Goal: Find contact information: Find contact information

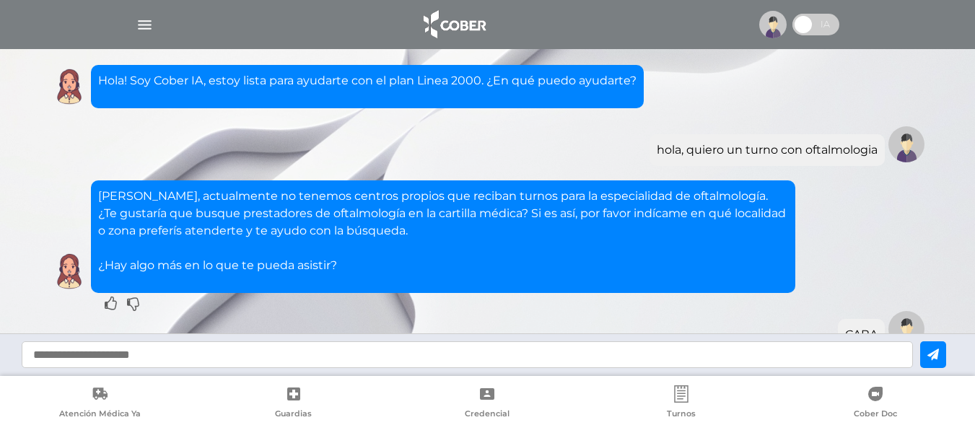
scroll to position [703, 0]
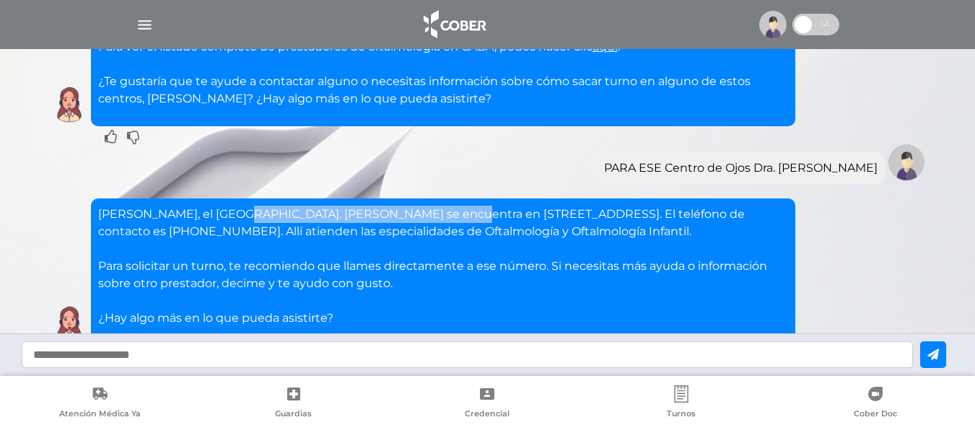
drag, startPoint x: 225, startPoint y: 124, endPoint x: 468, endPoint y: 119, distance: 243.2
click at [442, 206] on p "[PERSON_NAME], el [GEOGRAPHIC_DATA]. [PERSON_NAME] se encuentra en [STREET_ADDR…" at bounding box center [443, 266] width 690 height 121
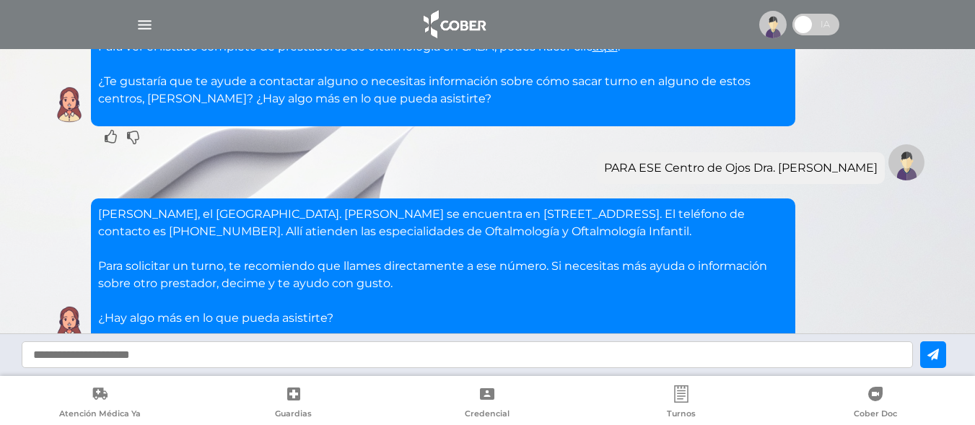
click at [480, 206] on p "[PERSON_NAME], el [GEOGRAPHIC_DATA]. [PERSON_NAME] se encuentra en [STREET_ADDR…" at bounding box center [443, 266] width 690 height 121
click at [195, 354] on input "text" at bounding box center [467, 354] width 891 height 27
type input "*******"
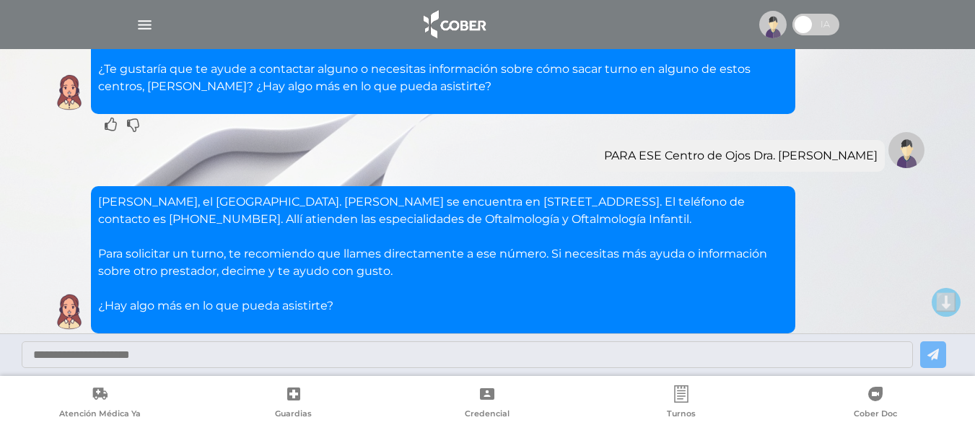
scroll to position [694, 0]
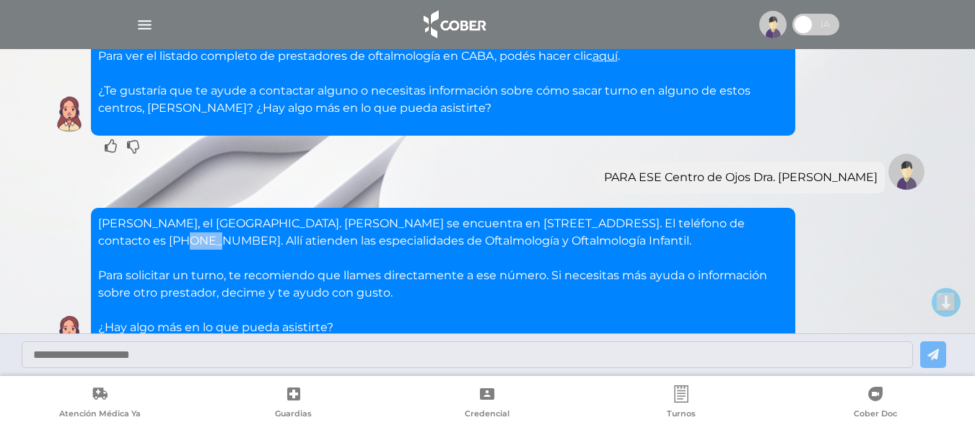
drag, startPoint x: 751, startPoint y: 131, endPoint x: 776, endPoint y: 142, distance: 27.5
click at [776, 215] on p "[PERSON_NAME], el [GEOGRAPHIC_DATA]. [PERSON_NAME] se encuentra en [STREET_ADDR…" at bounding box center [443, 275] width 690 height 121
click at [754, 215] on p "[PERSON_NAME], el [GEOGRAPHIC_DATA]. [PERSON_NAME] se encuentra en [STREET_ADDR…" at bounding box center [443, 275] width 690 height 121
drag, startPoint x: 744, startPoint y: 133, endPoint x: 126, endPoint y: 153, distance: 617.9
click at [126, 215] on p "[PERSON_NAME], el [GEOGRAPHIC_DATA]. [PERSON_NAME] se encuentra en [STREET_ADDR…" at bounding box center [443, 275] width 690 height 121
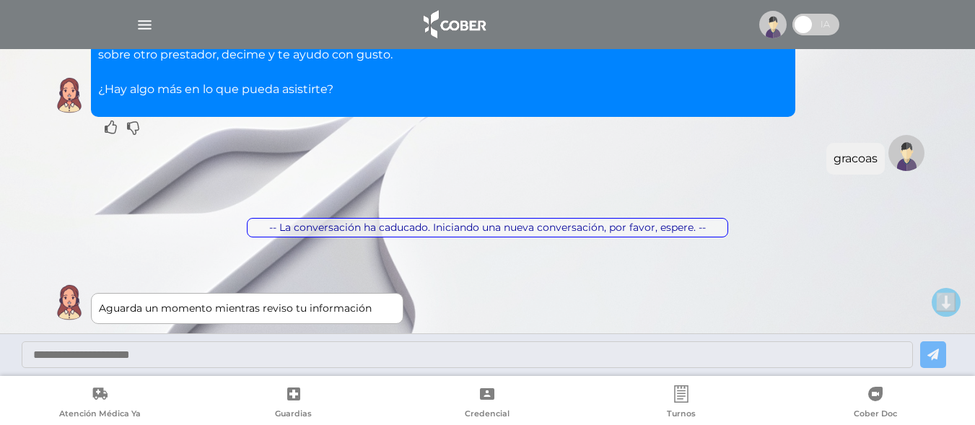
scroll to position [962, 0]
